Goal: Task Accomplishment & Management: Complete application form

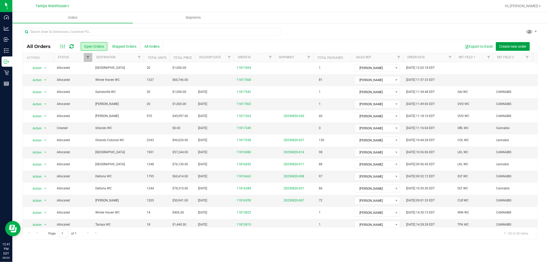
click at [511, 45] on span "Create new order" at bounding box center [512, 46] width 27 height 4
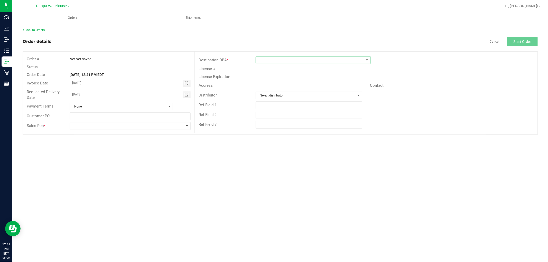
click at [301, 61] on span at bounding box center [310, 59] width 108 height 7
type input "GR"
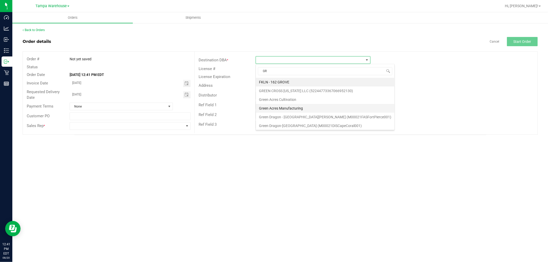
click at [292, 107] on li "Green Acres Manufacturing" at bounding box center [325, 108] width 138 height 9
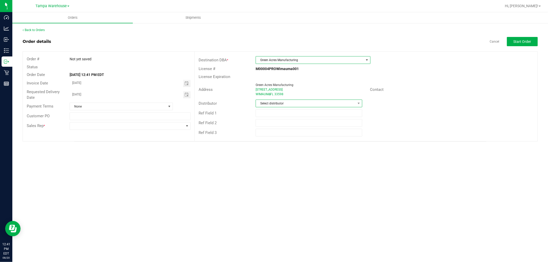
click at [288, 104] on span "Select distributor" at bounding box center [306, 103] width 100 height 7
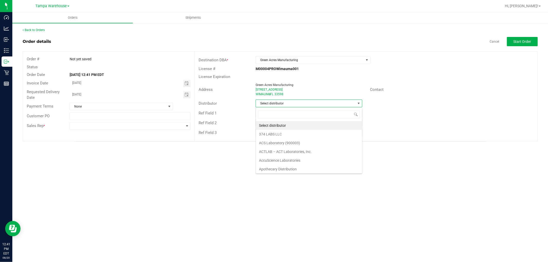
scroll to position [8, 107]
type input "TAM"
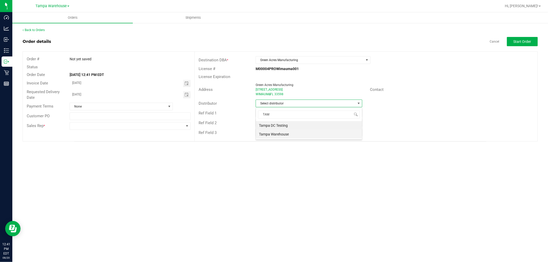
click at [281, 134] on li "Tampa Warehouse" at bounding box center [309, 134] width 106 height 9
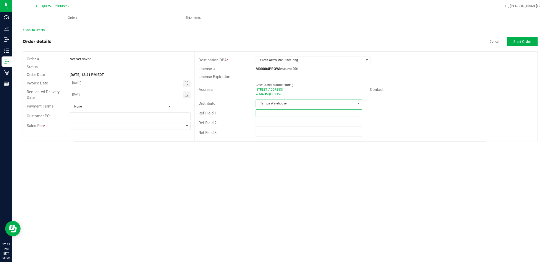
click at [289, 112] on input "text" at bounding box center [309, 113] width 107 height 8
type input "GA EDIBLES REQUEST [DATE]"
drag, startPoint x: 229, startPoint y: 157, endPoint x: 218, endPoint y: 153, distance: 11.2
click at [229, 157] on div "Orders Shipments Back to Orders Order details Cancel Start Order Order # Not ye…" at bounding box center [279, 137] width 535 height 250
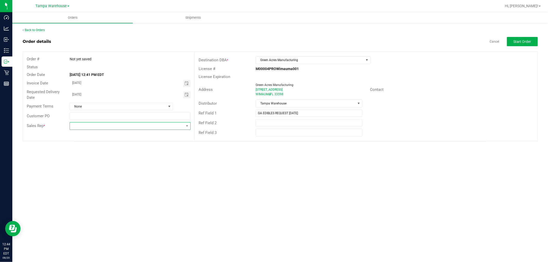
click at [151, 127] on span at bounding box center [127, 125] width 114 height 7
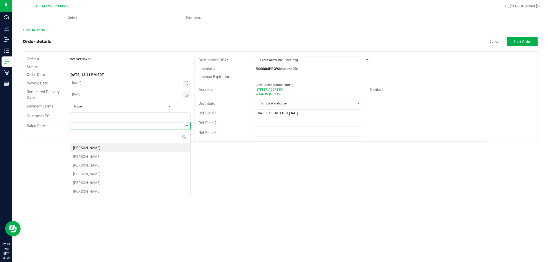
scroll to position [8, 121]
type input "ISAIA"
click at [121, 147] on li "[PERSON_NAME]" at bounding box center [130, 148] width 120 height 9
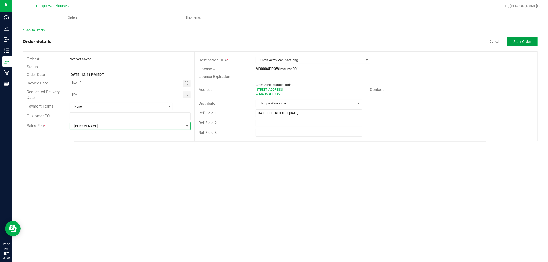
click at [524, 41] on span "Start Order" at bounding box center [522, 42] width 18 height 4
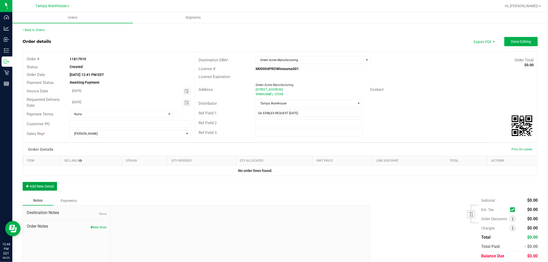
click at [44, 188] on button "Add New Detail" at bounding box center [40, 186] width 34 height 9
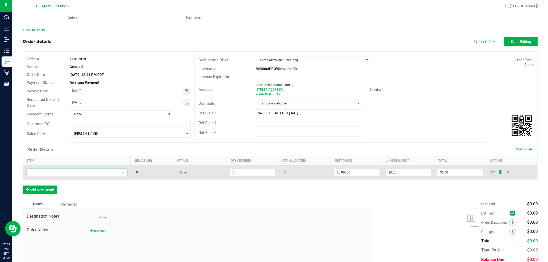
click at [71, 171] on span "NO DATA FOUND" at bounding box center [73, 172] width 94 height 7
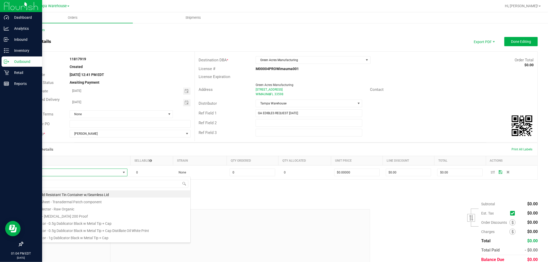
type input "300"
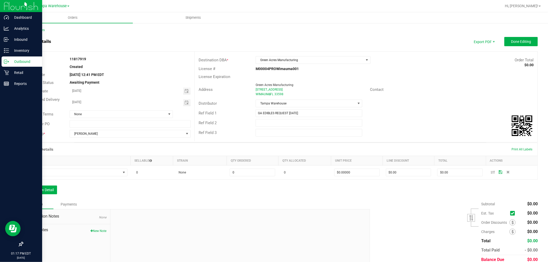
click at [31, 63] on p "Outbound" at bounding box center [24, 62] width 31 height 6
